Goal: Find contact information: Find contact information

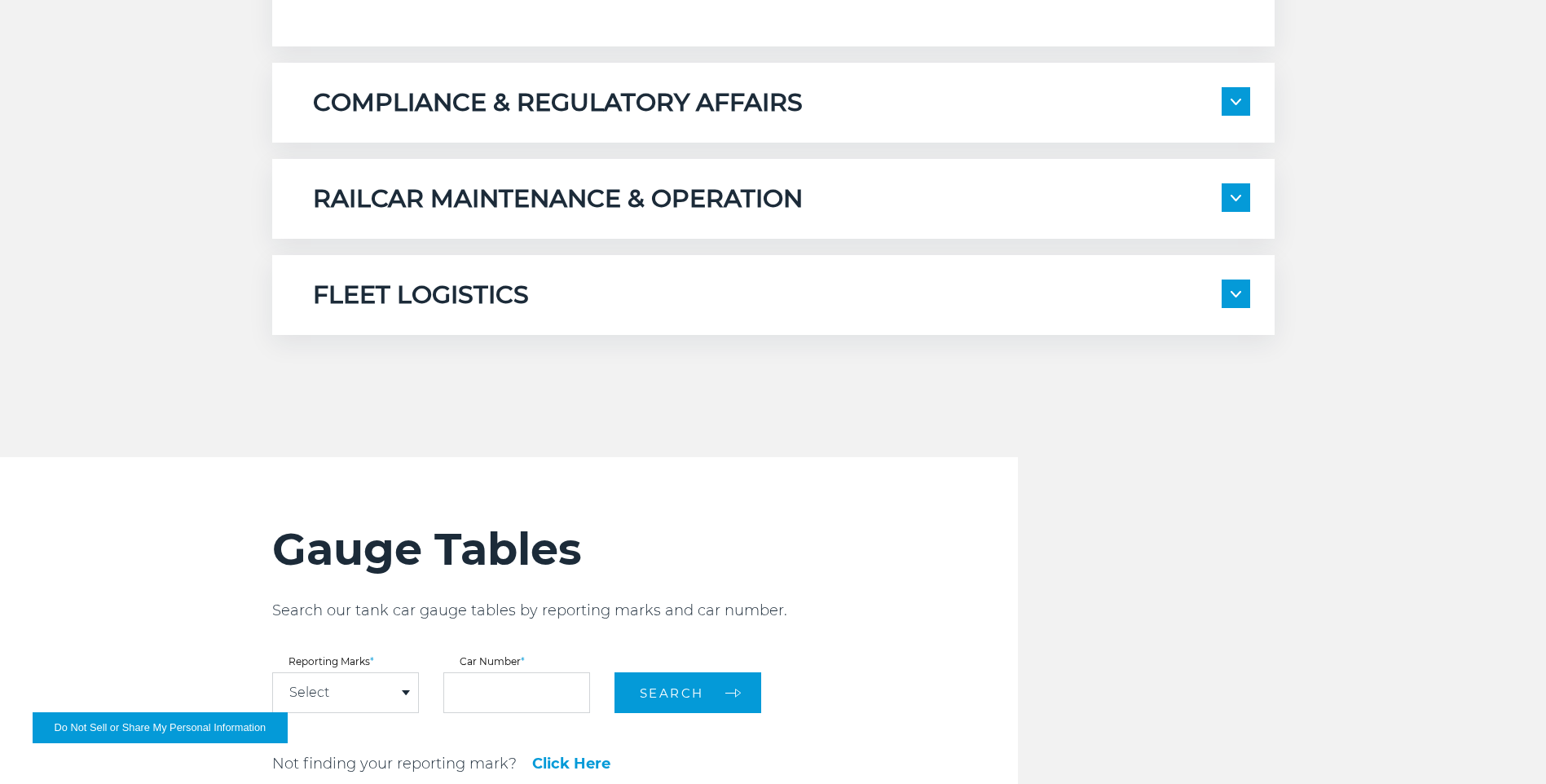
scroll to position [1406, 0]
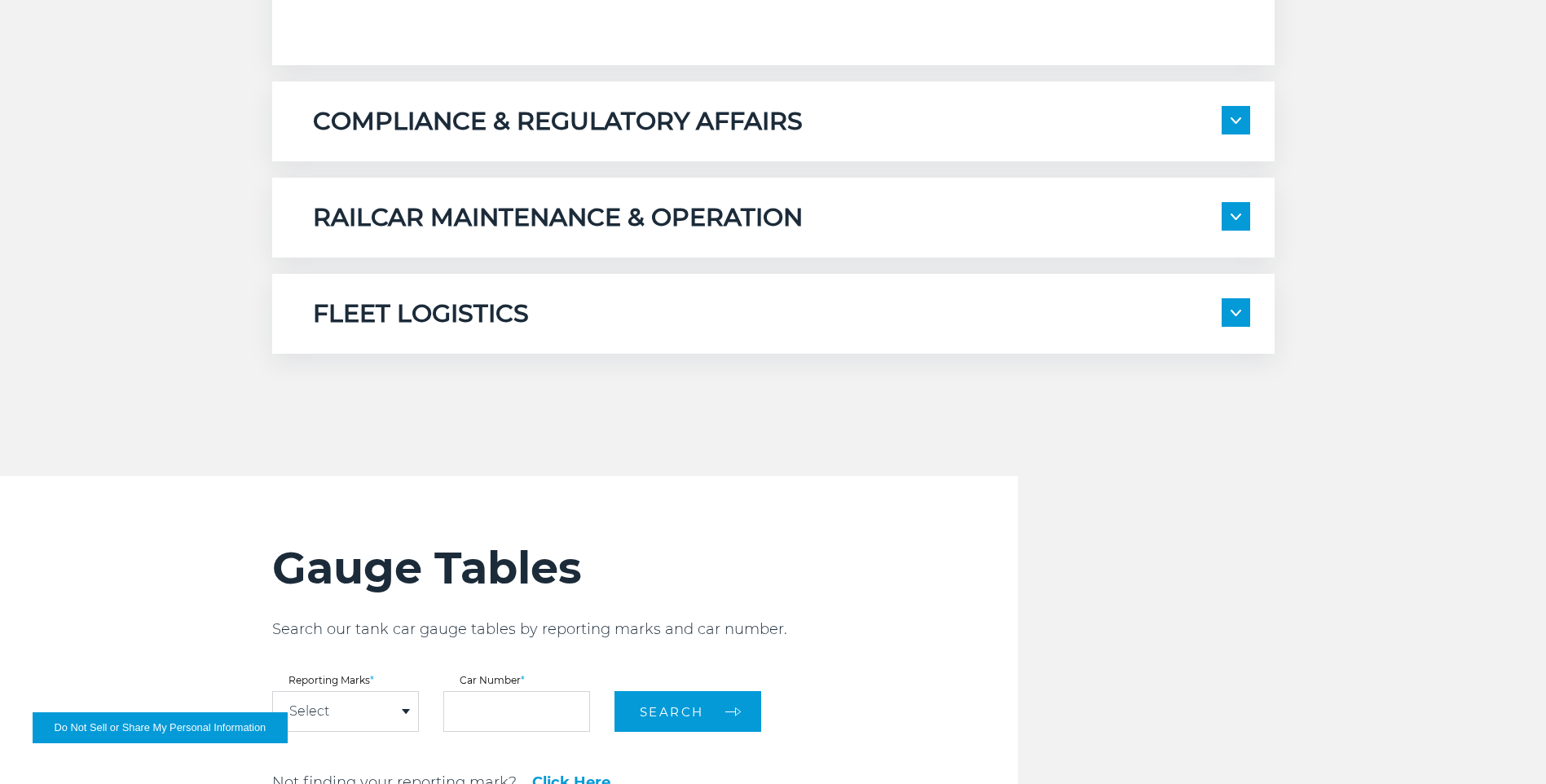
click at [1237, 217] on img at bounding box center [1235, 217] width 11 height 7
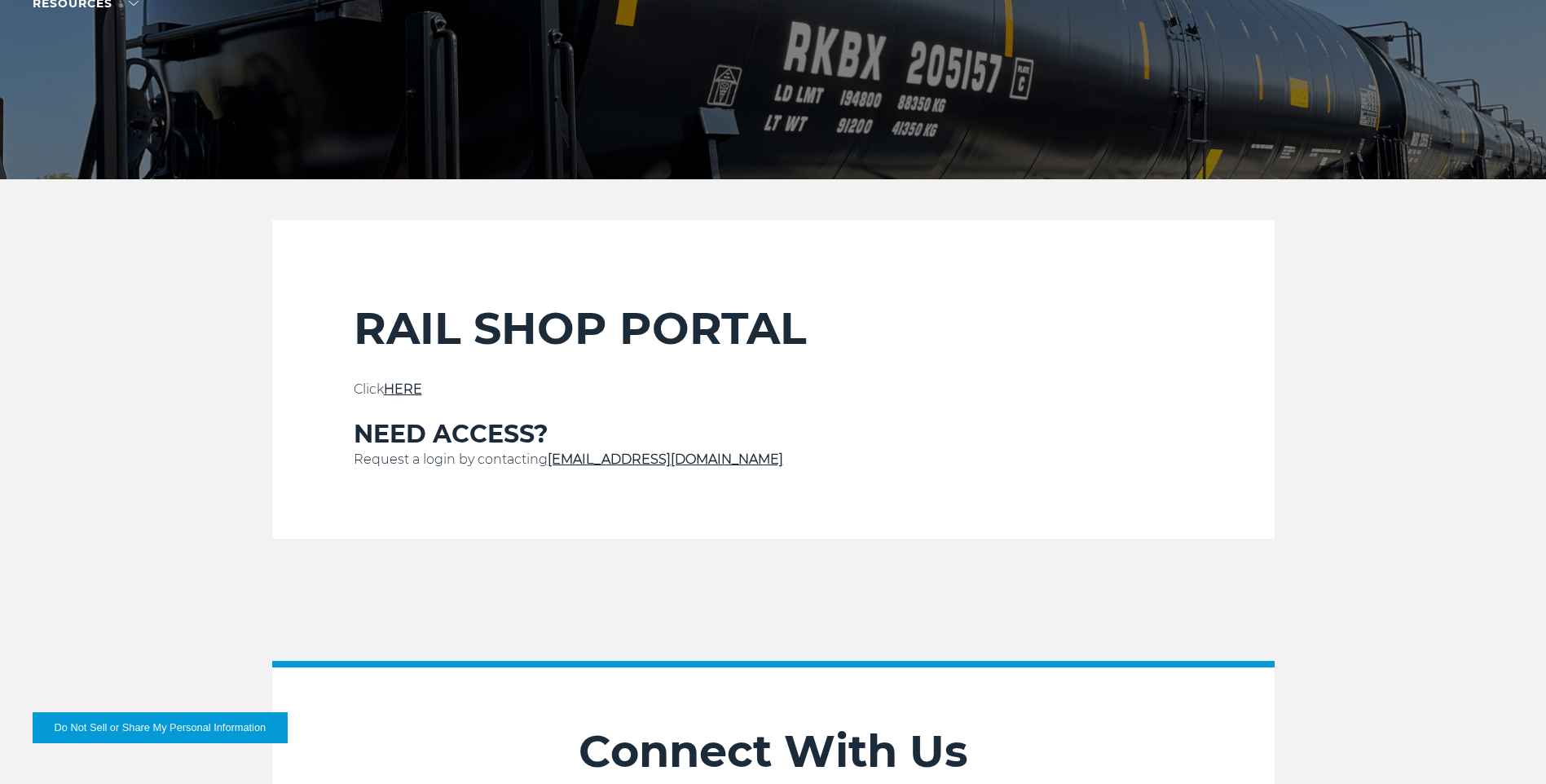
scroll to position [448, 0]
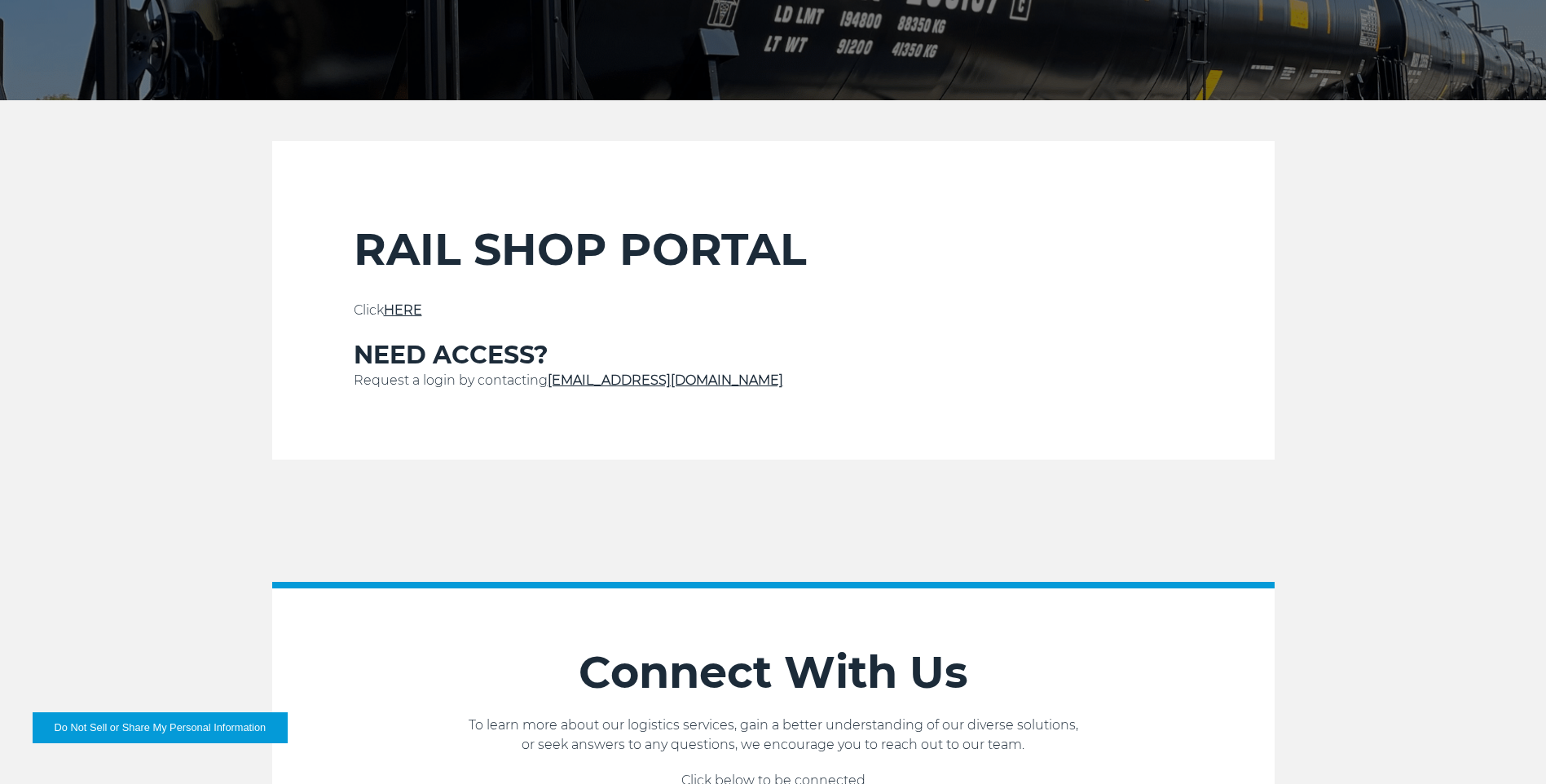
click at [580, 382] on link "Service@kbx.global" at bounding box center [665, 380] width 236 height 15
